Goal: Task Accomplishment & Management: Complete application form

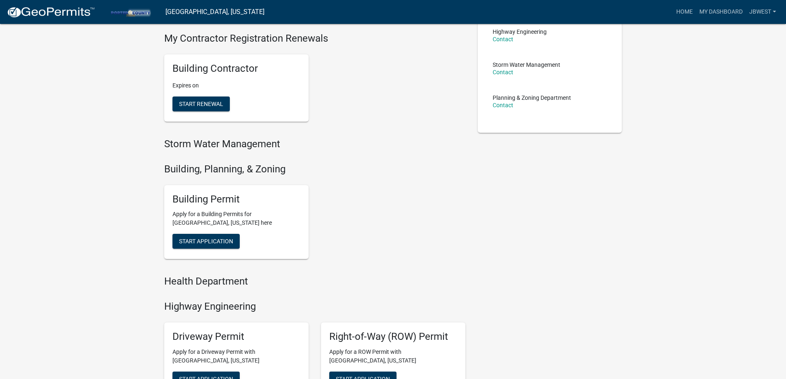
scroll to position [165, 0]
click at [229, 246] on button "Start Application" at bounding box center [205, 240] width 67 height 15
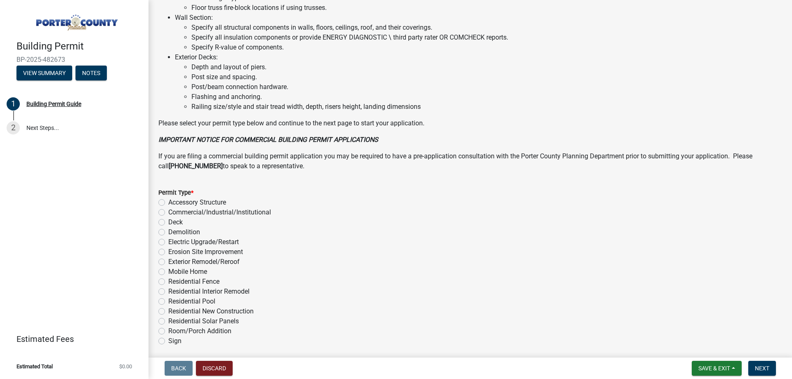
scroll to position [554, 0]
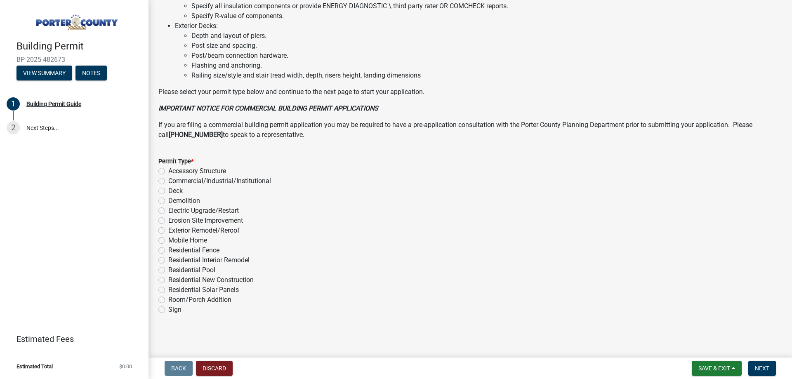
click at [223, 231] on label "Exterior Remodel/Reroof" at bounding box center [203, 231] width 71 height 10
click at [174, 231] on input "Exterior Remodel/Reroof" at bounding box center [170, 228] width 5 height 5
radio input "true"
click at [752, 371] on button "Next" at bounding box center [762, 368] width 28 height 15
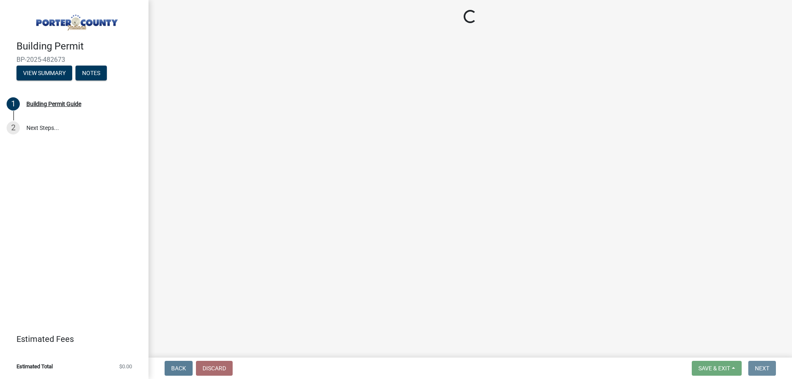
scroll to position [0, 0]
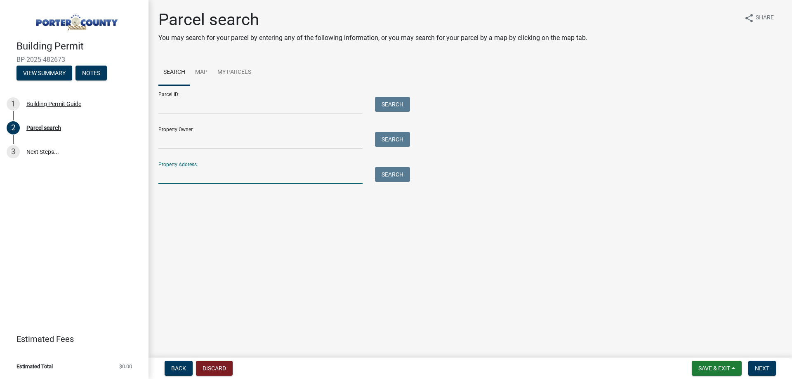
click at [247, 178] on input "Property Address:" at bounding box center [260, 175] width 204 height 17
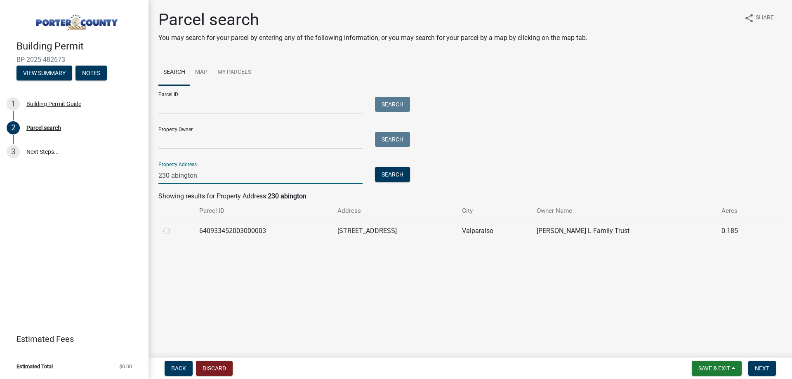
type input "230 abington"
click at [163, 234] on div at bounding box center [176, 231] width 26 height 10
click at [173, 226] on label at bounding box center [173, 226] width 0 height 0
click at [173, 231] on input "radio" at bounding box center [175, 228] width 5 height 5
radio input "true"
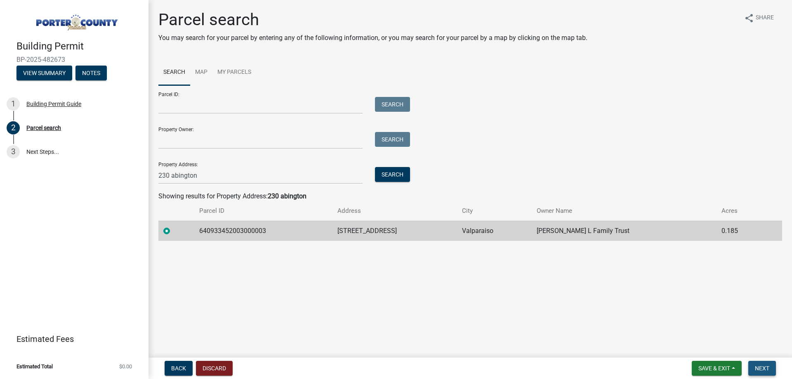
click at [766, 371] on span "Next" at bounding box center [762, 368] width 14 height 7
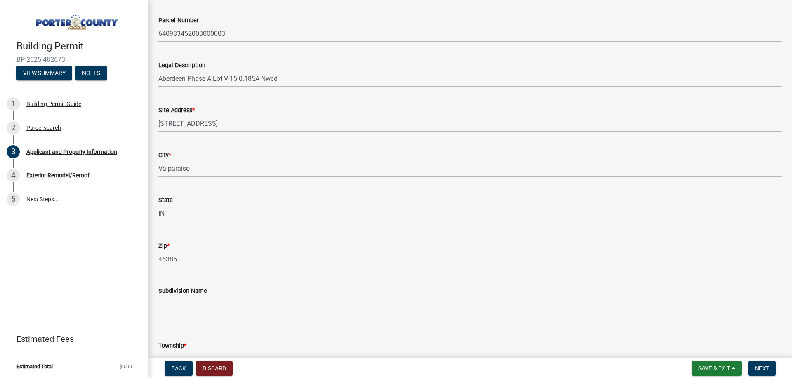
scroll to position [206, 0]
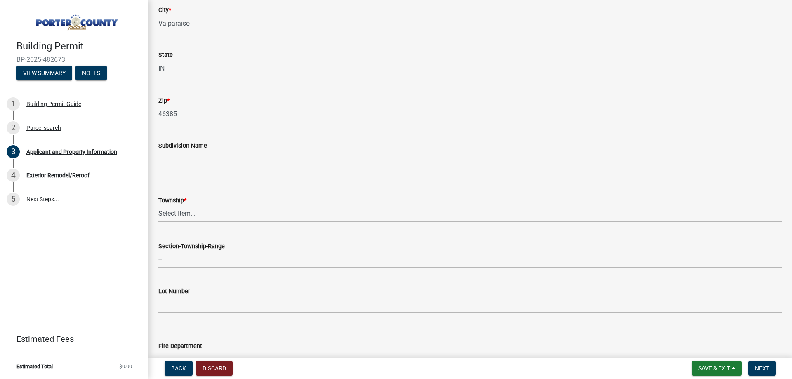
click at [191, 214] on select "Select Item... [PERSON_NAME][GEOGRAPHIC_DATA] [PERSON_NAME][GEOGRAPHIC_DATA] [G…" at bounding box center [470, 213] width 624 height 17
click at [158, 205] on select "Select Item... [PERSON_NAME][GEOGRAPHIC_DATA] [PERSON_NAME][GEOGRAPHIC_DATA] [G…" at bounding box center [470, 213] width 624 height 17
select select "6f5aa9ae-62ac-41bd-979a-9c71eae504cc"
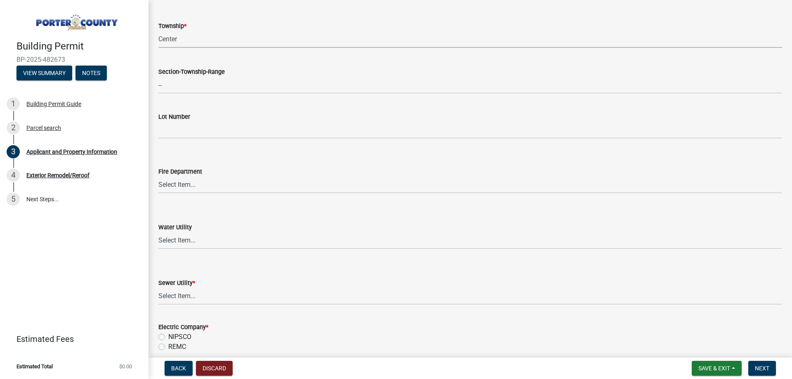
scroll to position [412, 0]
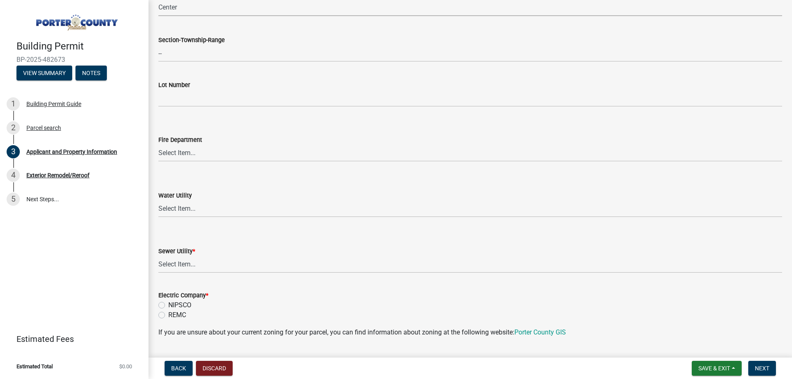
click at [201, 273] on wm-data-entity-input "Sewer Utility * Select Item... Aqua [US_STATE] Inc Damon Run Falling Waters Lak…" at bounding box center [470, 253] width 624 height 56
click at [203, 271] on select "Select Item... Aqua [US_STATE] Inc Damon Run Falling Waters Lake Eliza - LEACD …" at bounding box center [470, 264] width 624 height 17
click at [158, 256] on select "Select Item... Aqua [US_STATE] Inc Damon Run Falling Waters Lake Eliza - LEACD …" at bounding box center [470, 264] width 624 height 17
select select "ea6751d4-6bf7-4a16-89ee-f7801ab82aa1"
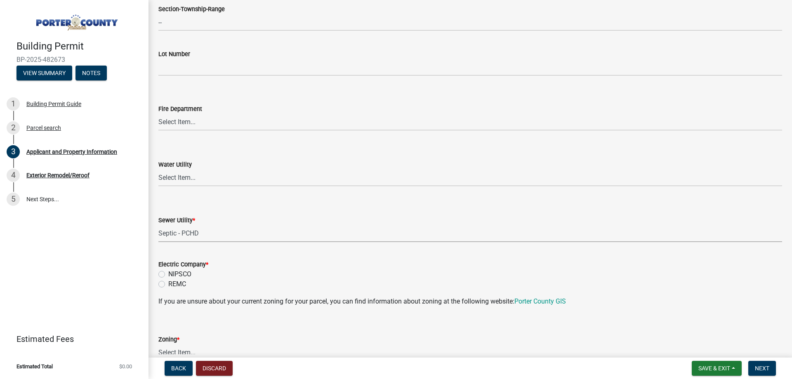
scroll to position [495, 0]
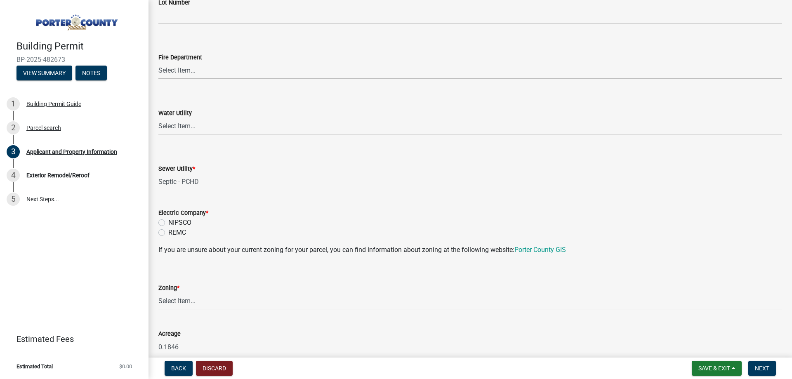
click at [188, 220] on label "NIPSCO" at bounding box center [179, 223] width 23 height 10
click at [174, 220] on input "NIPSCO" at bounding box center [170, 220] width 5 height 5
radio input "true"
click at [172, 292] on div "Zoning *" at bounding box center [470, 288] width 624 height 10
click at [179, 304] on select "Select Item... A1 A2 CH CM CN I1 I2 I3 IN MP OT P1 P2 PUD R1 R2 R3 R4 RL RR" at bounding box center [470, 301] width 624 height 17
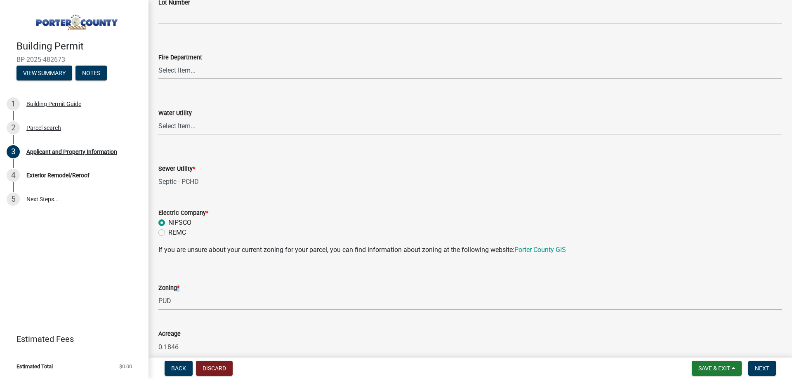
click at [158, 293] on select "Select Item... A1 A2 CH CM CN I1 I2 I3 IN MP OT P1 P2 PUD R1 R2 R3 R4 RL RR" at bounding box center [470, 301] width 624 height 17
select select "349f168d-d974-4bf4-9d87-84a8db4888cd"
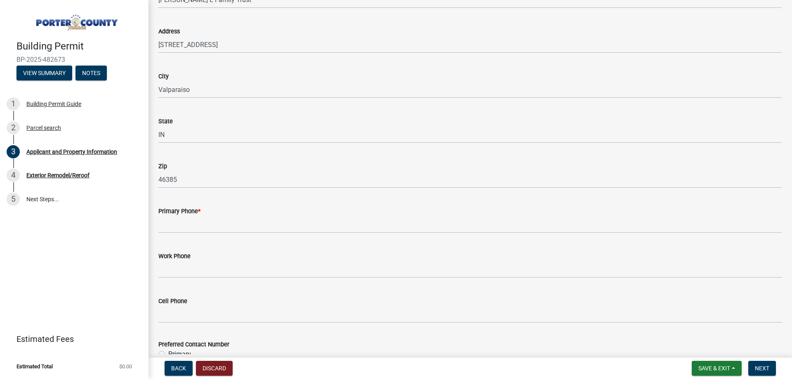
scroll to position [907, 0]
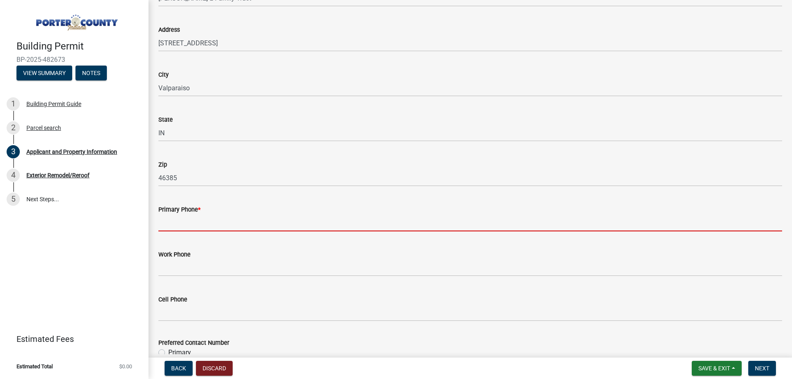
click at [237, 223] on input "Primary Phone *" at bounding box center [470, 222] width 624 height 17
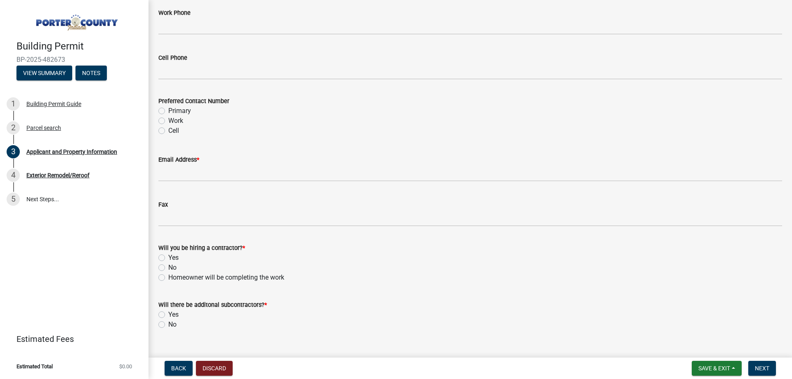
scroll to position [1155, 0]
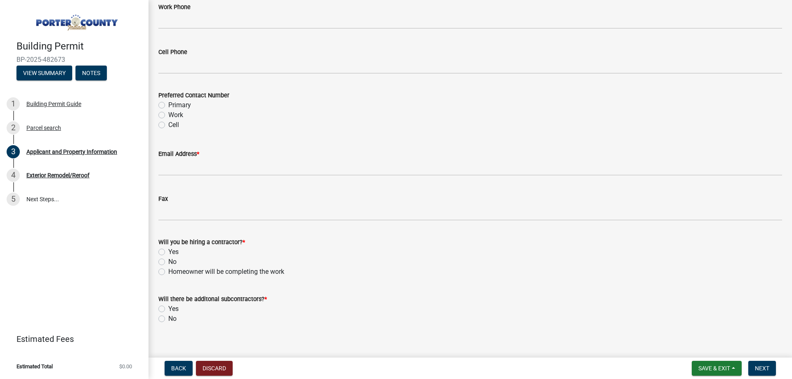
type input "2194052274"
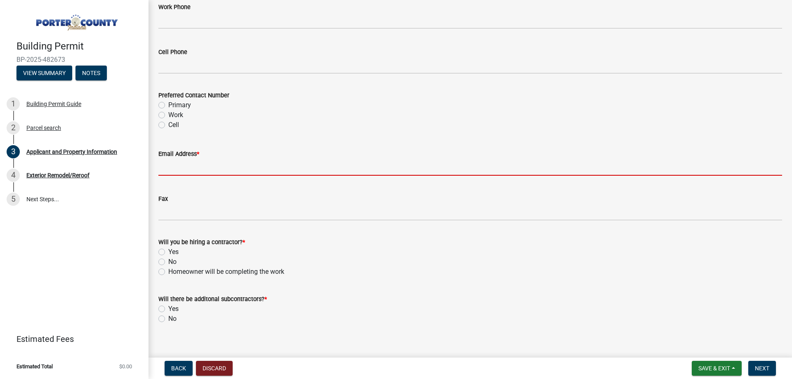
click at [208, 174] on input "Email Address *" at bounding box center [470, 167] width 624 height 17
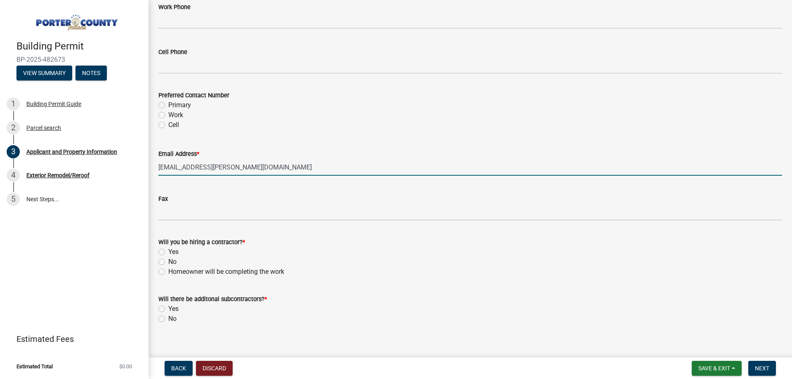
type input "[EMAIL_ADDRESS][PERSON_NAME][DOMAIN_NAME]"
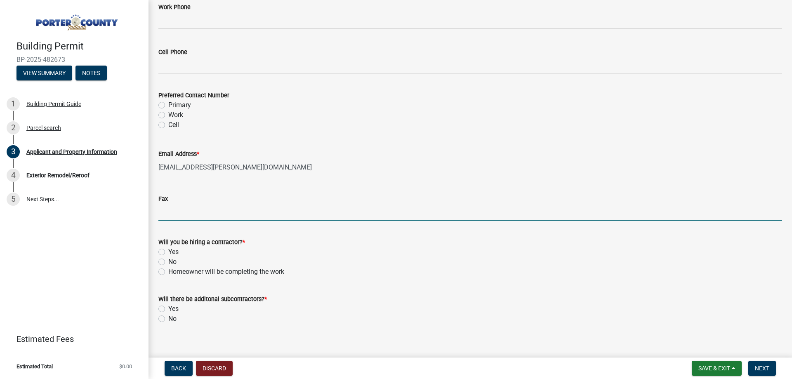
click at [169, 251] on div "Yes" at bounding box center [470, 252] width 624 height 10
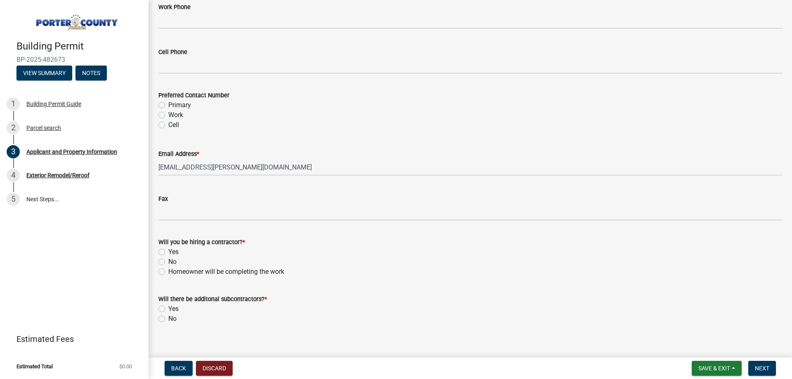
click at [170, 250] on label "Yes" at bounding box center [173, 252] width 10 height 10
click at [170, 250] on input "Yes" at bounding box center [170, 249] width 5 height 5
radio input "true"
click at [173, 322] on label "No" at bounding box center [172, 319] width 8 height 10
click at [173, 319] on input "No" at bounding box center [170, 316] width 5 height 5
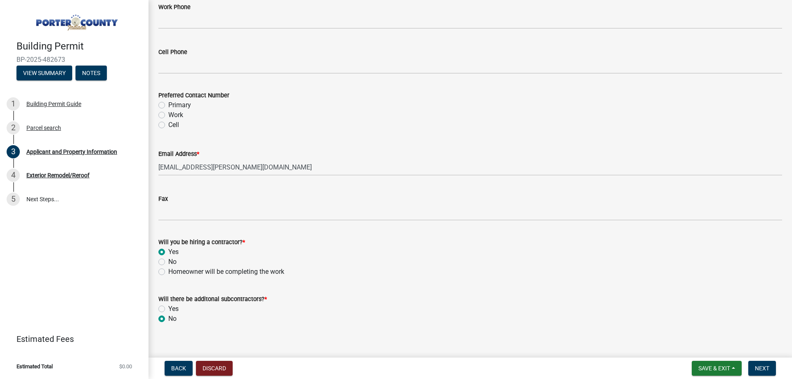
radio input "true"
click at [766, 368] on span "Next" at bounding box center [762, 368] width 14 height 7
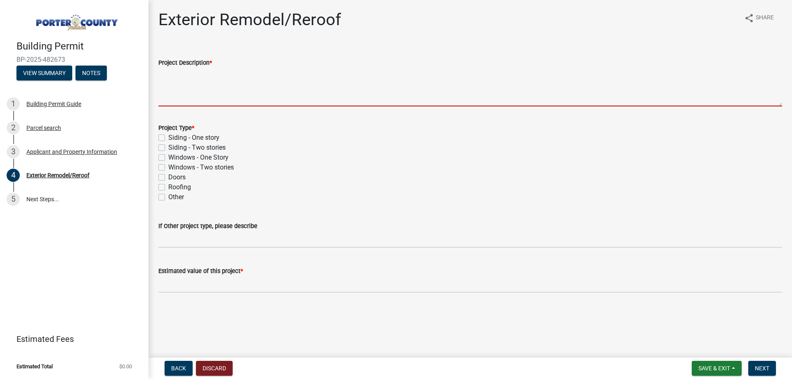
click at [245, 91] on textarea "Project Description *" at bounding box center [470, 87] width 624 height 39
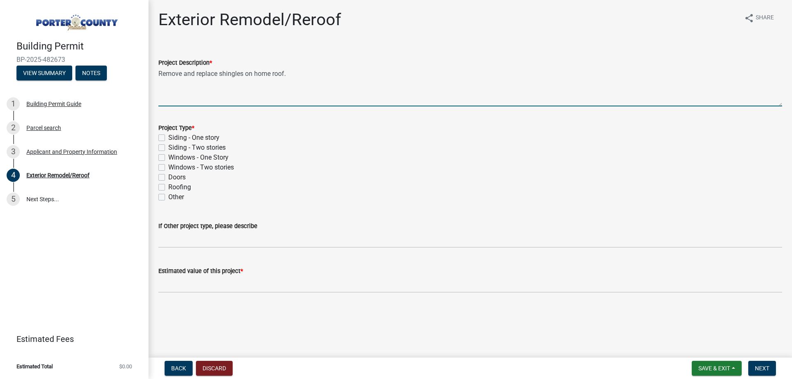
type textarea "Remove and replace shingles on home roof."
click at [176, 190] on label "Roofing" at bounding box center [179, 187] width 23 height 10
click at [174, 188] on input "Roofing" at bounding box center [170, 184] width 5 height 5
checkbox input "true"
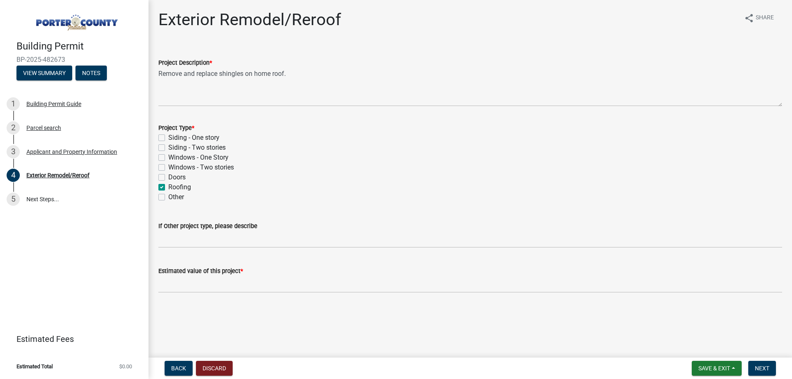
checkbox input "false"
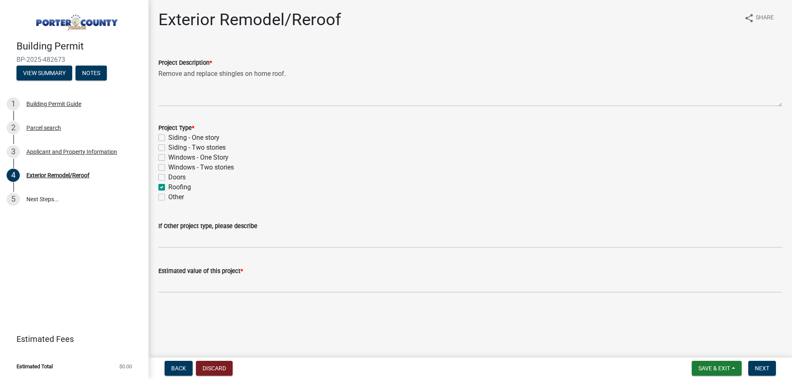
checkbox input "true"
checkbox input "false"
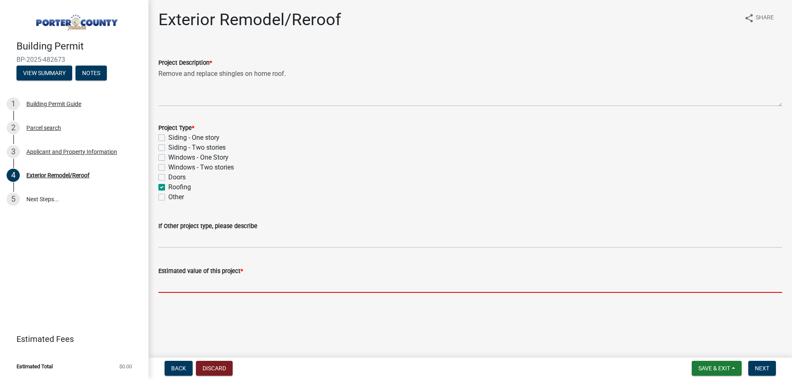
click at [210, 288] on input "text" at bounding box center [470, 284] width 624 height 17
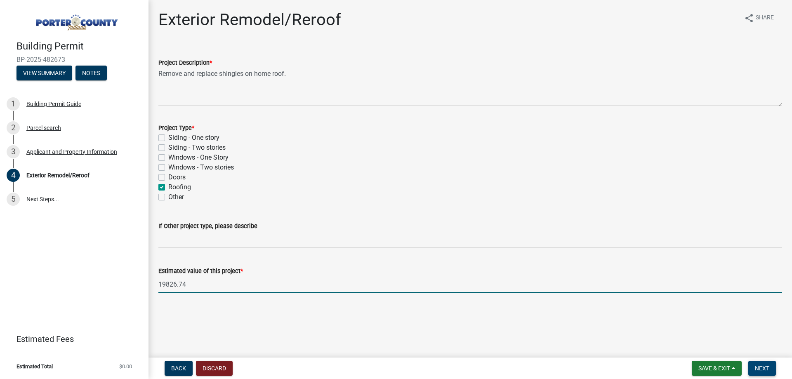
type input "19826.74"
click at [764, 369] on span "Next" at bounding box center [762, 368] width 14 height 7
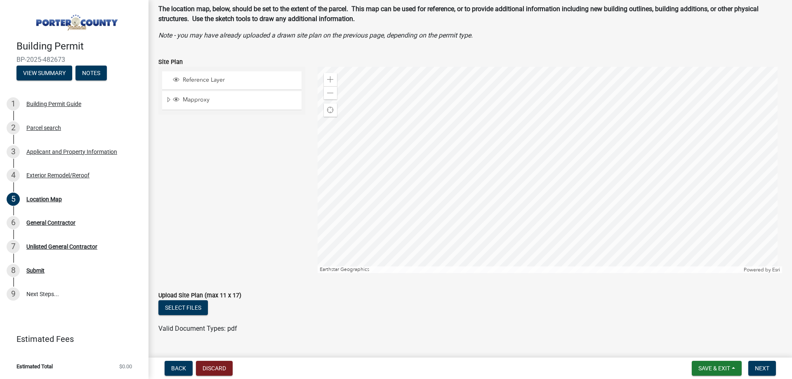
scroll to position [61, 0]
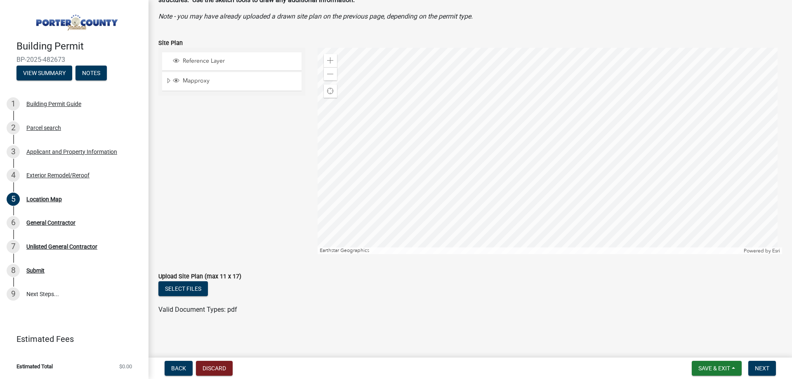
click at [763, 378] on nav "Back Discard Save & Exit Save Save & Exit Next" at bounding box center [469, 368] width 643 height 21
click at [762, 370] on span "Next" at bounding box center [762, 368] width 14 height 7
click at [751, 367] on button "Next" at bounding box center [762, 368] width 28 height 15
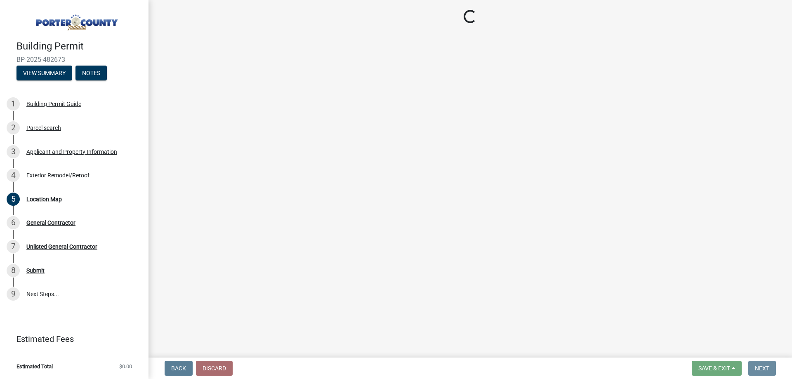
scroll to position [0, 0]
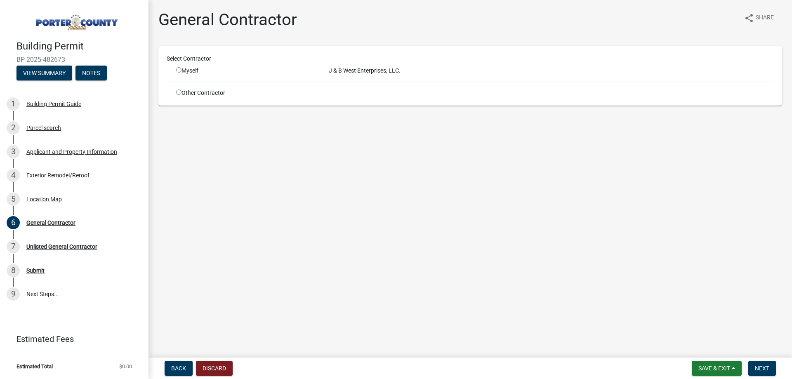
click at [175, 69] on div "Myself" at bounding box center [246, 70] width 153 height 9
click at [180, 71] on input "radio" at bounding box center [178, 69] width 5 height 5
radio input "true"
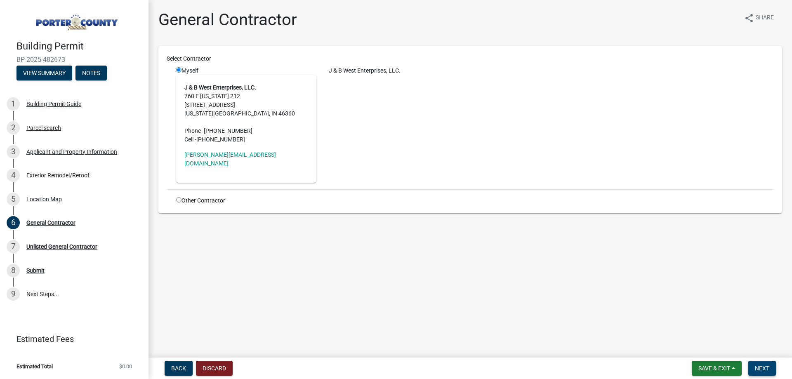
click at [768, 373] on button "Next" at bounding box center [762, 368] width 28 height 15
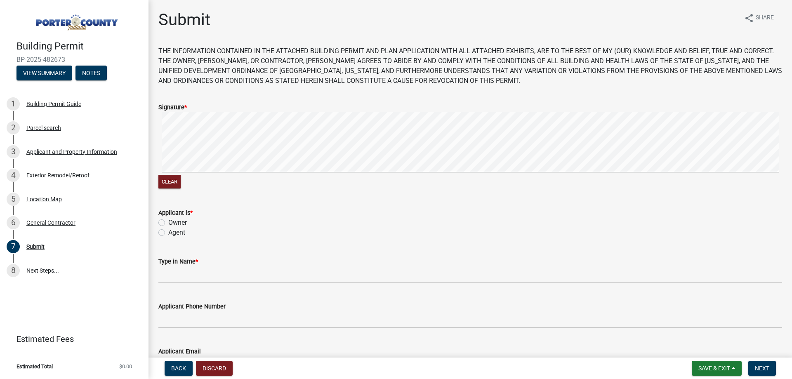
click at [182, 234] on label "Agent" at bounding box center [176, 233] width 17 height 10
click at [174, 233] on input "Agent" at bounding box center [170, 230] width 5 height 5
radio input "true"
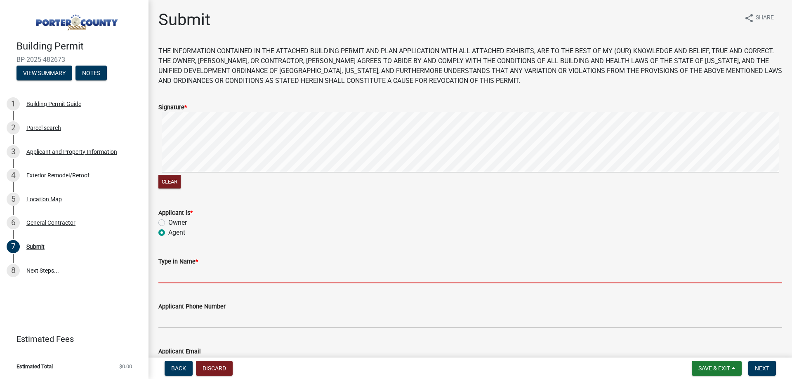
click at [191, 273] on input "Type in Name *" at bounding box center [470, 274] width 624 height 17
type input "[PERSON_NAME]"
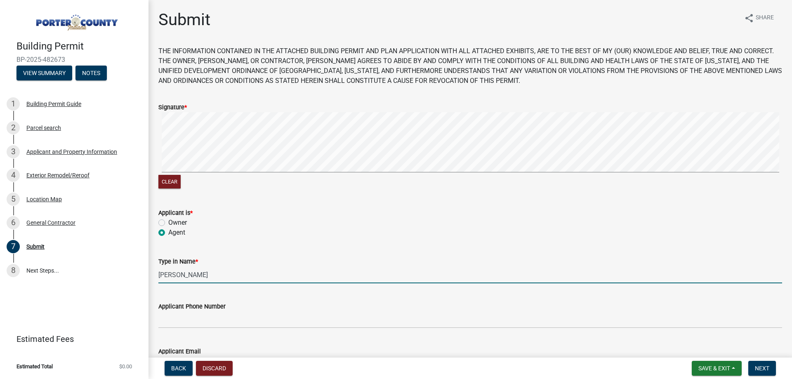
type input "[PERSON_NAME][EMAIL_ADDRESS][DOMAIN_NAME]"
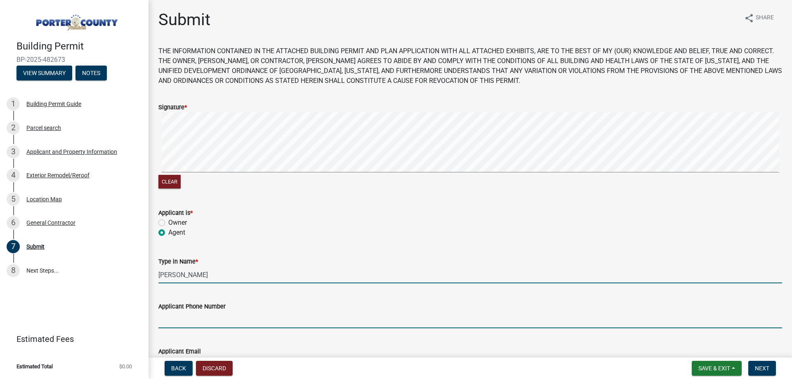
click at [216, 320] on input "Applicant Phone Number" at bounding box center [470, 319] width 624 height 17
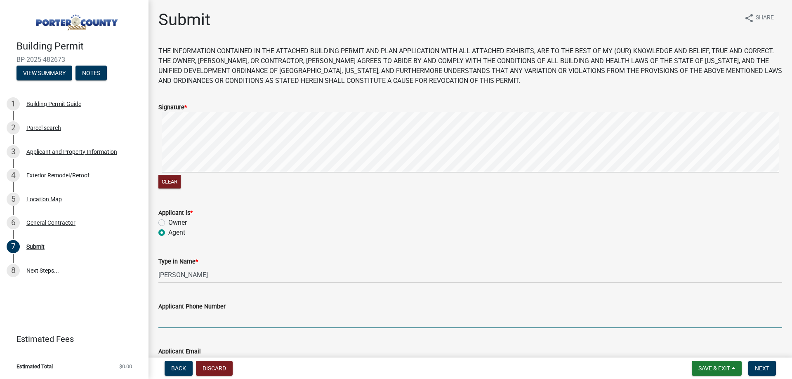
type input "2193636151"
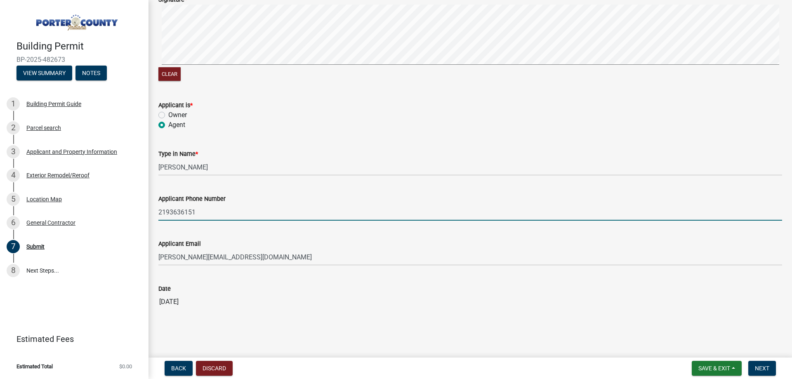
scroll to position [109, 0]
click at [755, 371] on button "Next" at bounding box center [762, 368] width 28 height 15
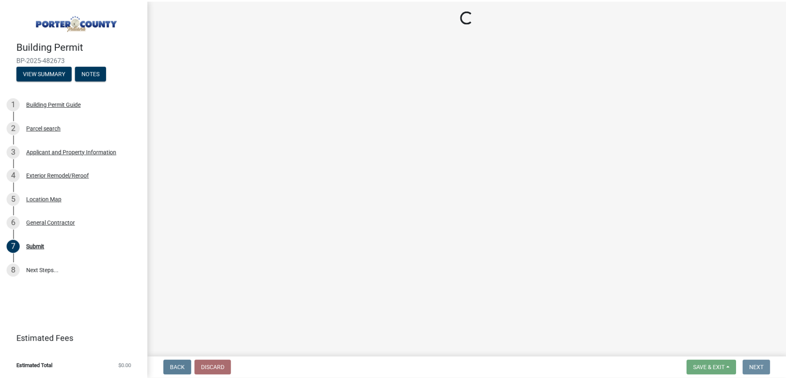
scroll to position [0, 0]
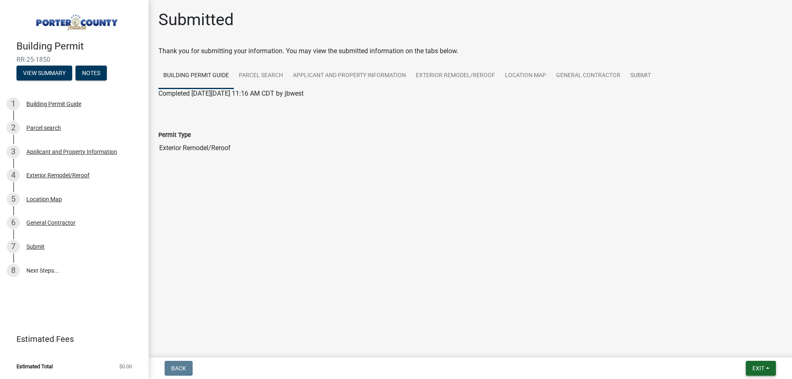
click at [761, 370] on span "Exit" at bounding box center [758, 368] width 12 height 7
click at [751, 334] on button "Save" at bounding box center [743, 327] width 66 height 20
click at [753, 367] on span "Exit" at bounding box center [758, 368] width 12 height 7
click at [748, 353] on button "Save & Exit" at bounding box center [743, 347] width 66 height 20
